Goal: Book appointment/travel/reservation

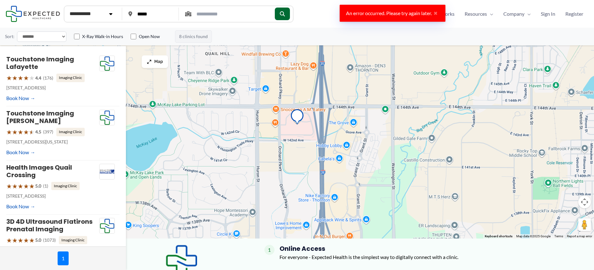
scroll to position [164, 0]
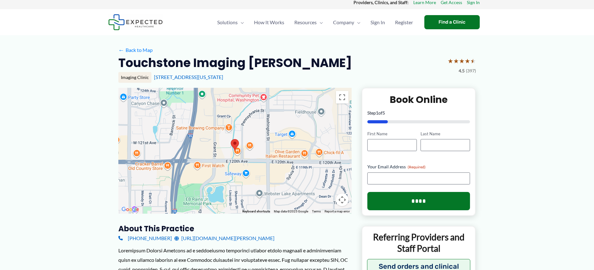
scroll to position [31, 0]
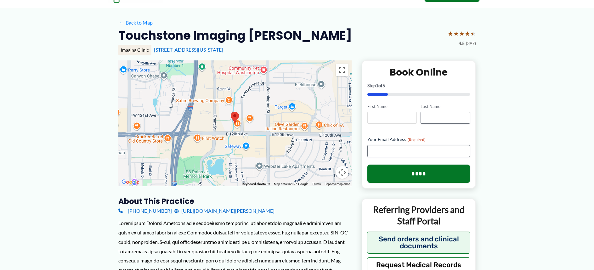
click at [390, 117] on input "First Name" at bounding box center [391, 118] width 49 height 12
click at [343, 74] on button "Toggle fullscreen view" at bounding box center [342, 70] width 13 height 13
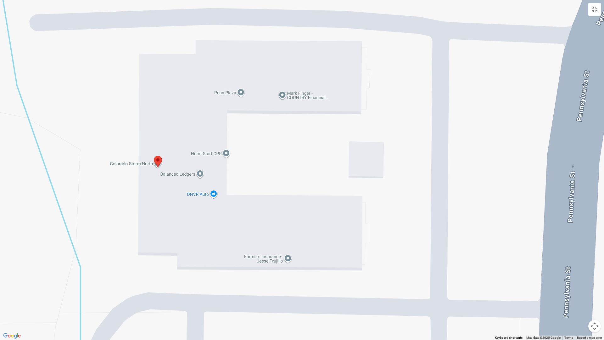
drag, startPoint x: 340, startPoint y: 102, endPoint x: 395, endPoint y: 273, distance: 179.5
click at [395, 270] on div at bounding box center [302, 170] width 604 height 340
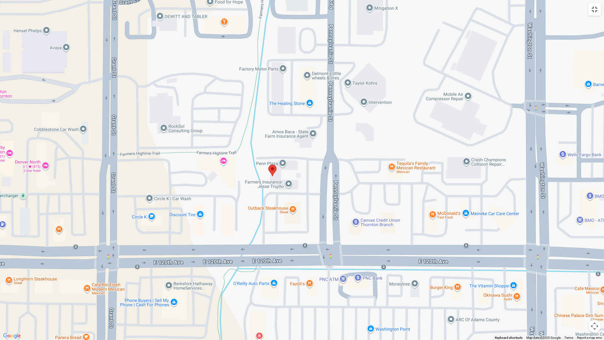
click at [593, 10] on button "Toggle fullscreen view" at bounding box center [594, 9] width 13 height 13
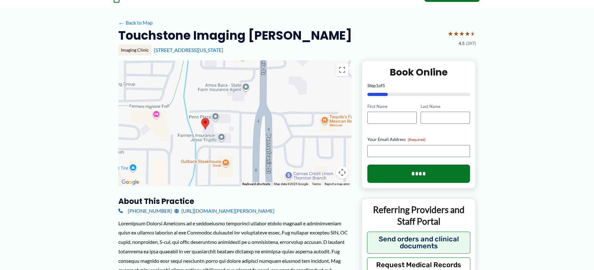
click at [201, 118] on area at bounding box center [201, 118] width 0 height 0
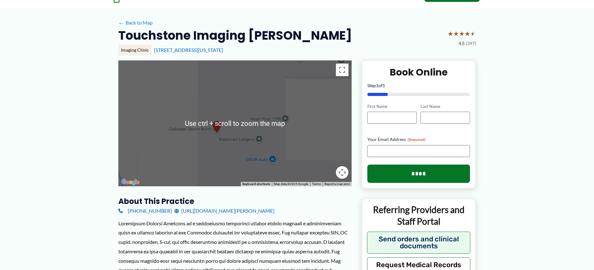
scroll to position [63, 0]
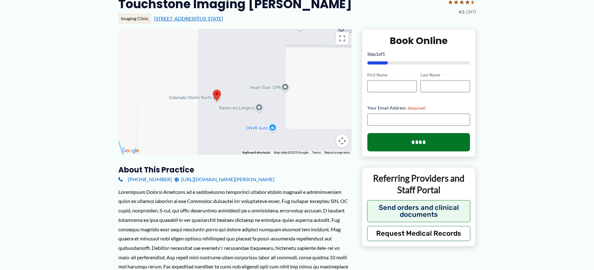
click at [223, 19] on link "[STREET_ADDRESS][US_STATE]" at bounding box center [188, 18] width 69 height 6
